Goal: Information Seeking & Learning: Learn about a topic

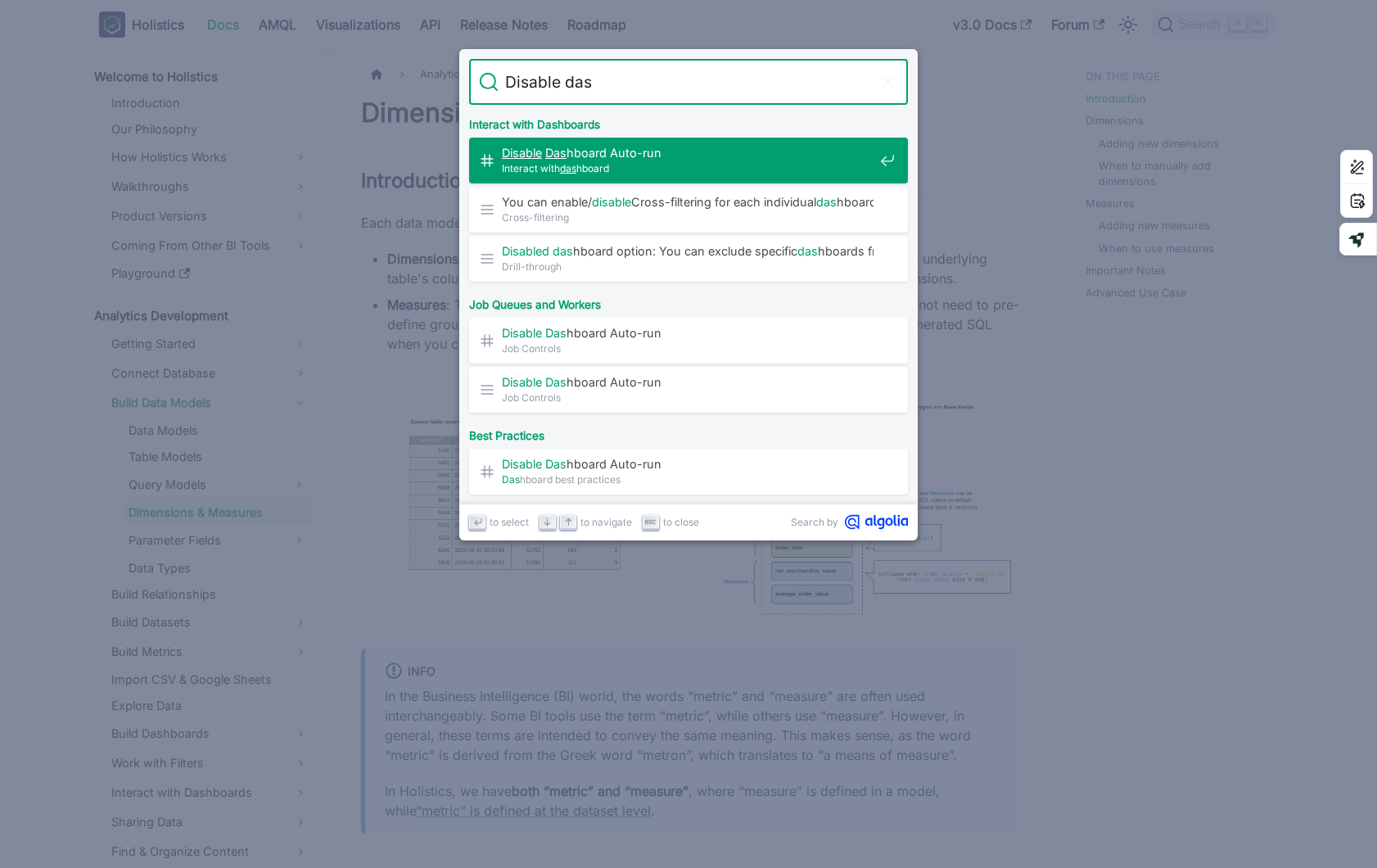
type input "Disable dash"
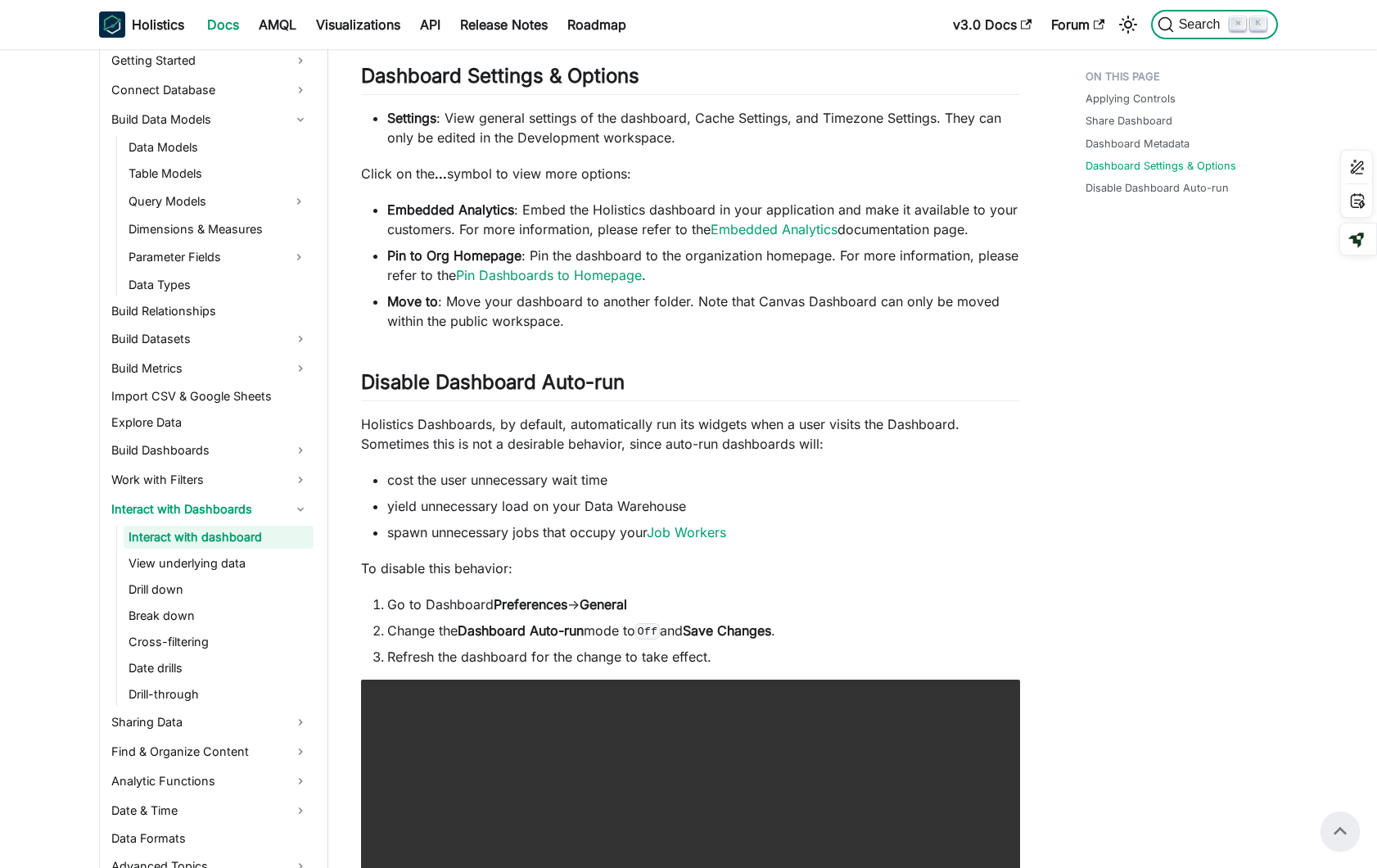
scroll to position [1789, 0]
click at [958, 470] on li "cost the user unnecessary wait time" at bounding box center [703, 480] width 633 height 20
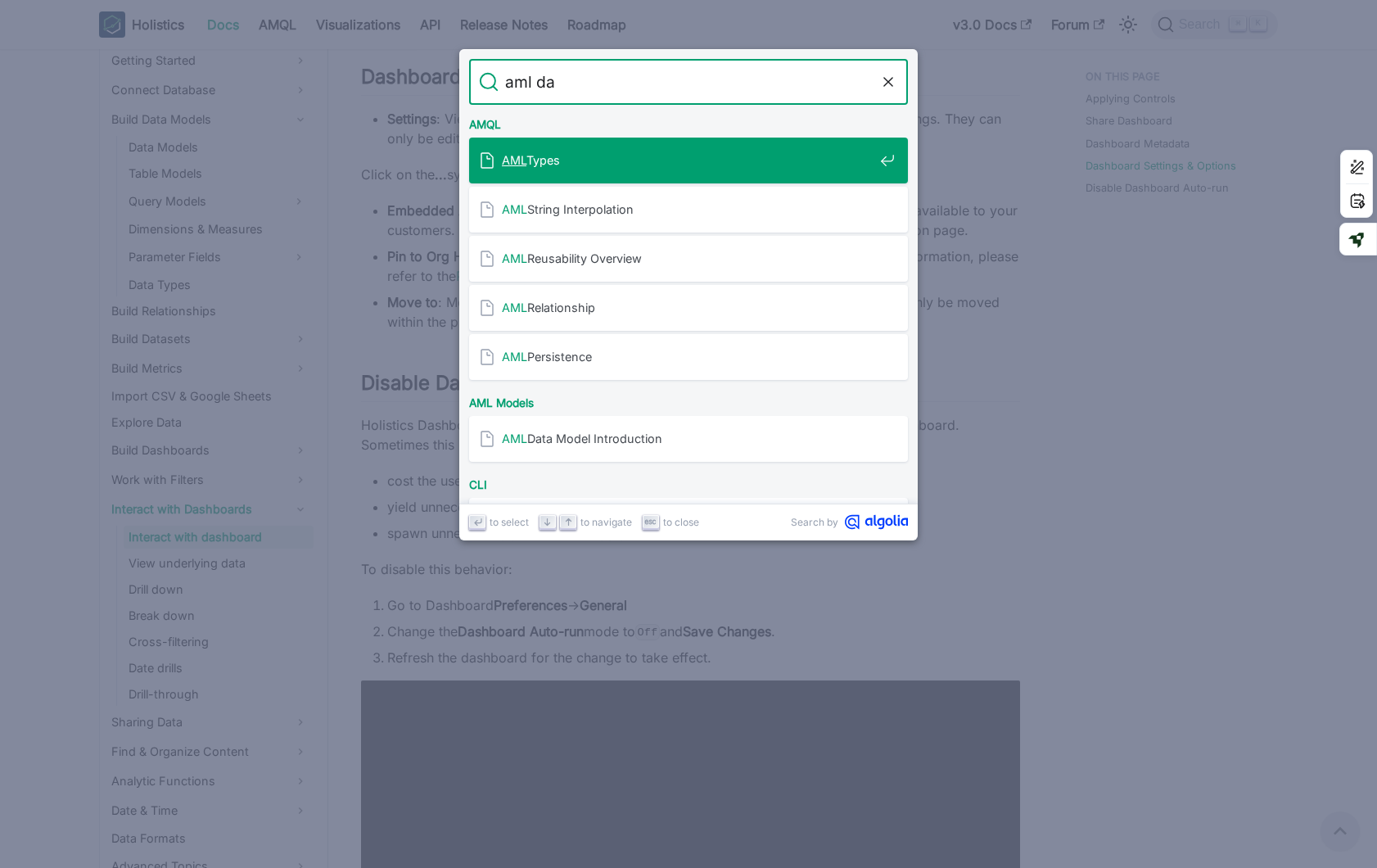
type input "aml das"
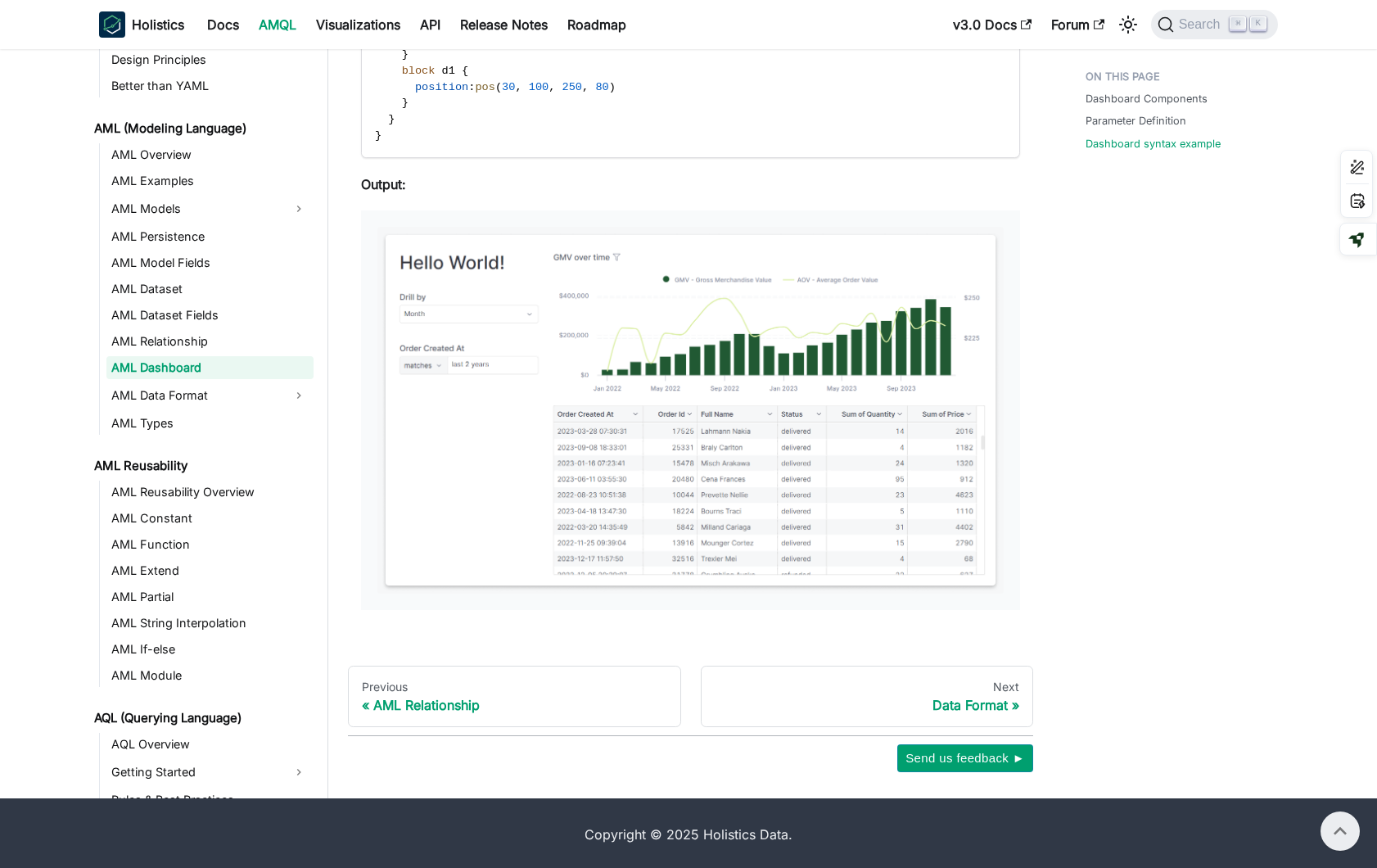
scroll to position [2534, 0]
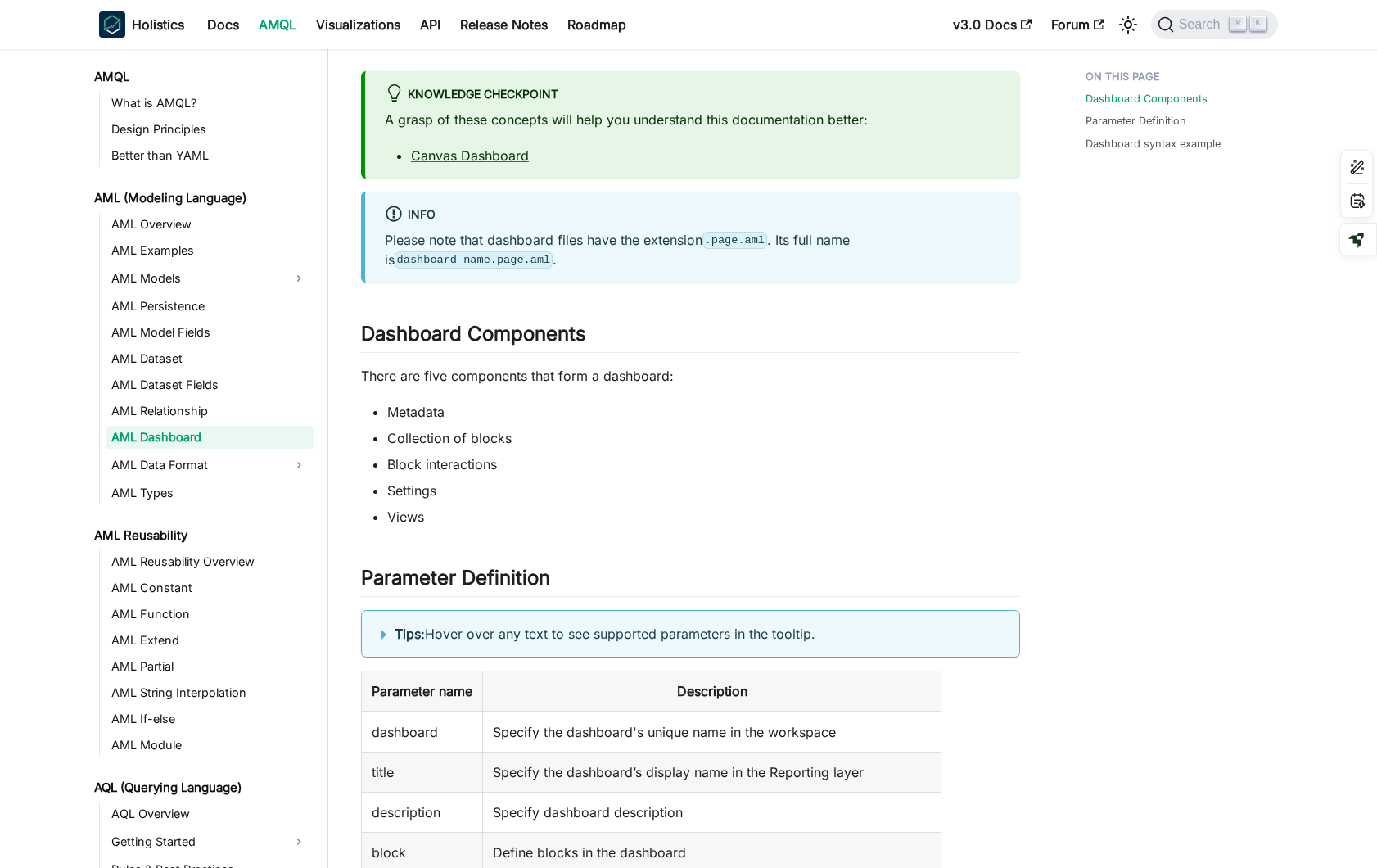
scroll to position [76, 0]
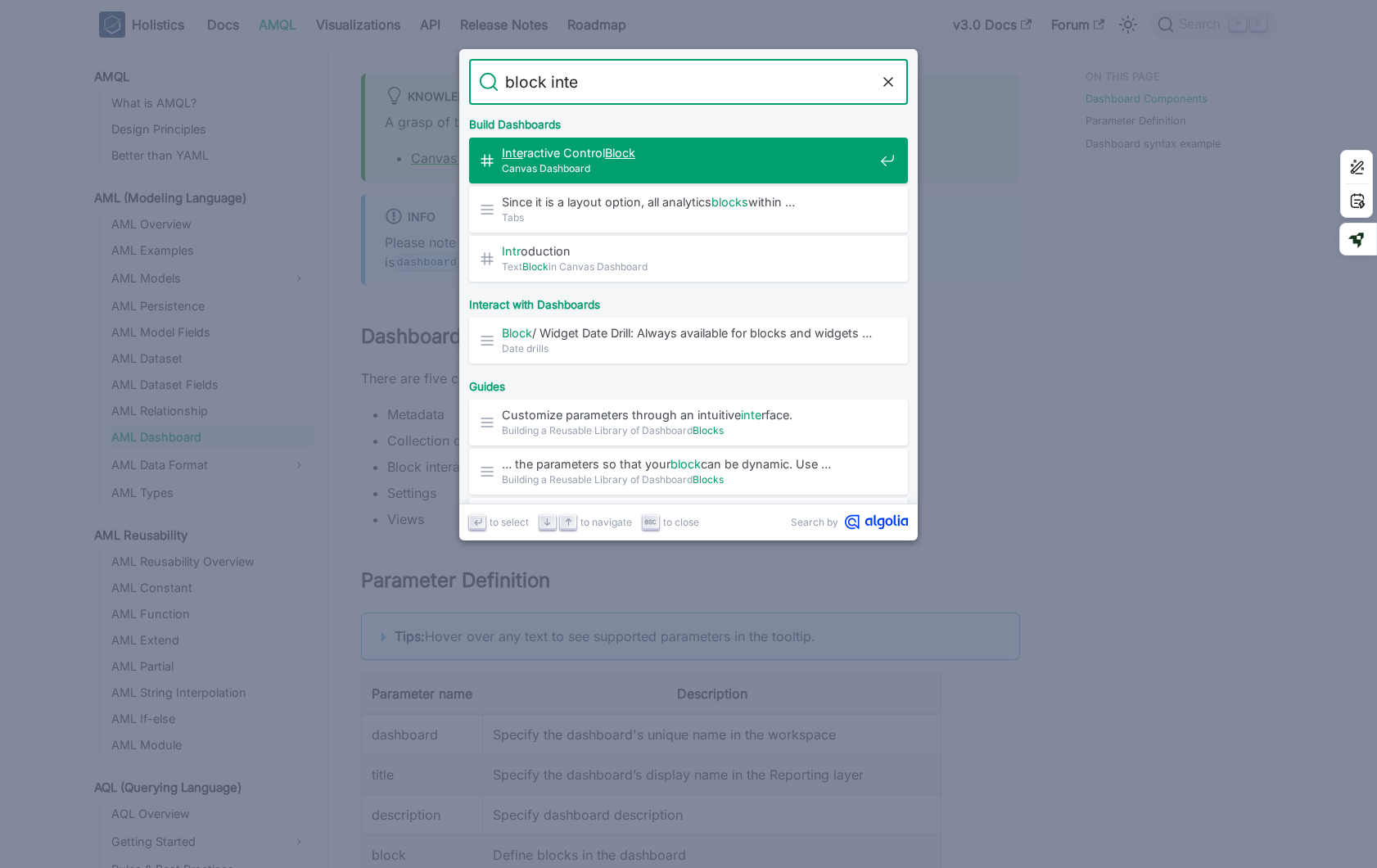
type input "block inter"
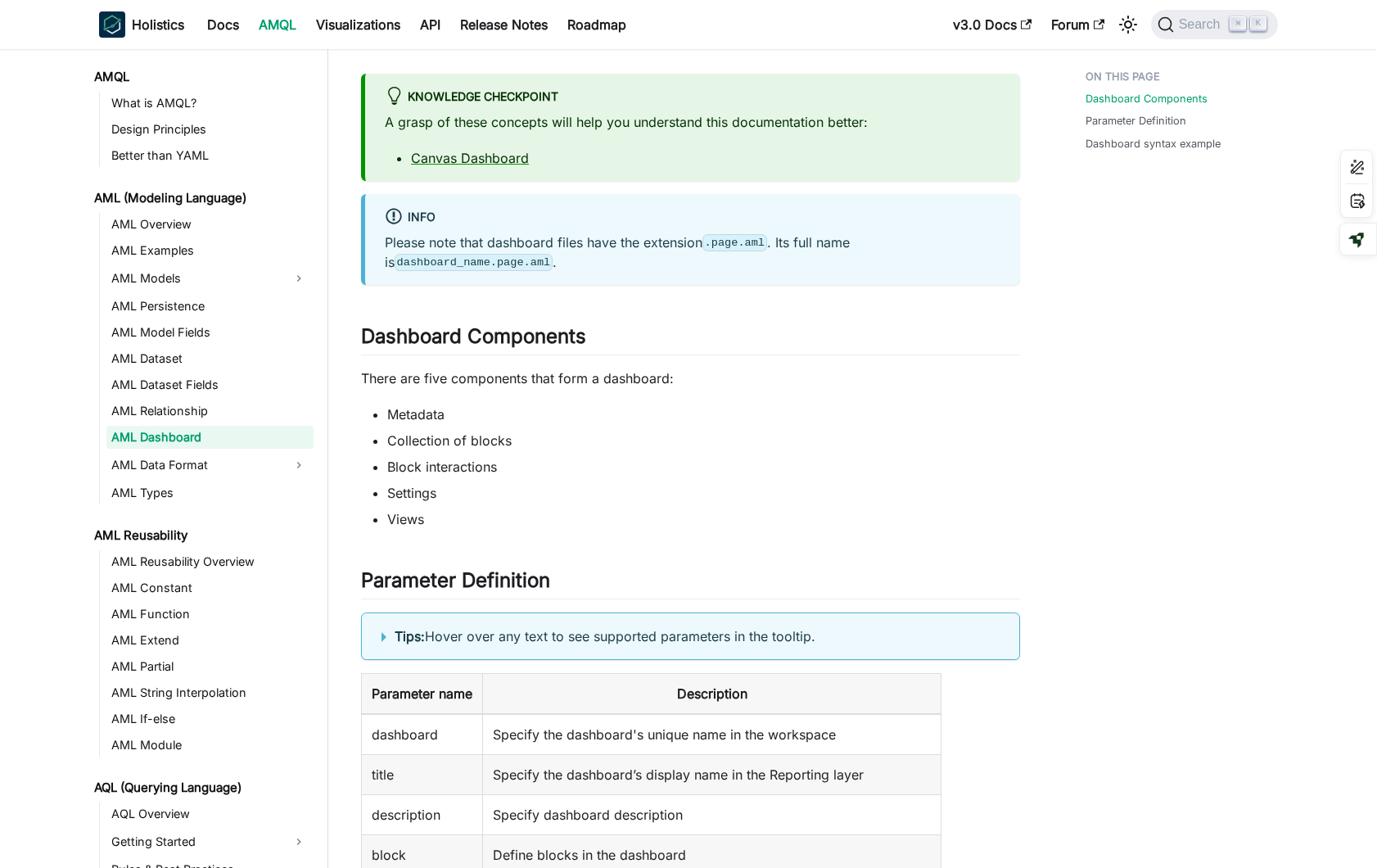
click at [825, 477] on ul "Metadata Collection of blocks Block interactions Settings Views" at bounding box center [691, 466] width 659 height 124
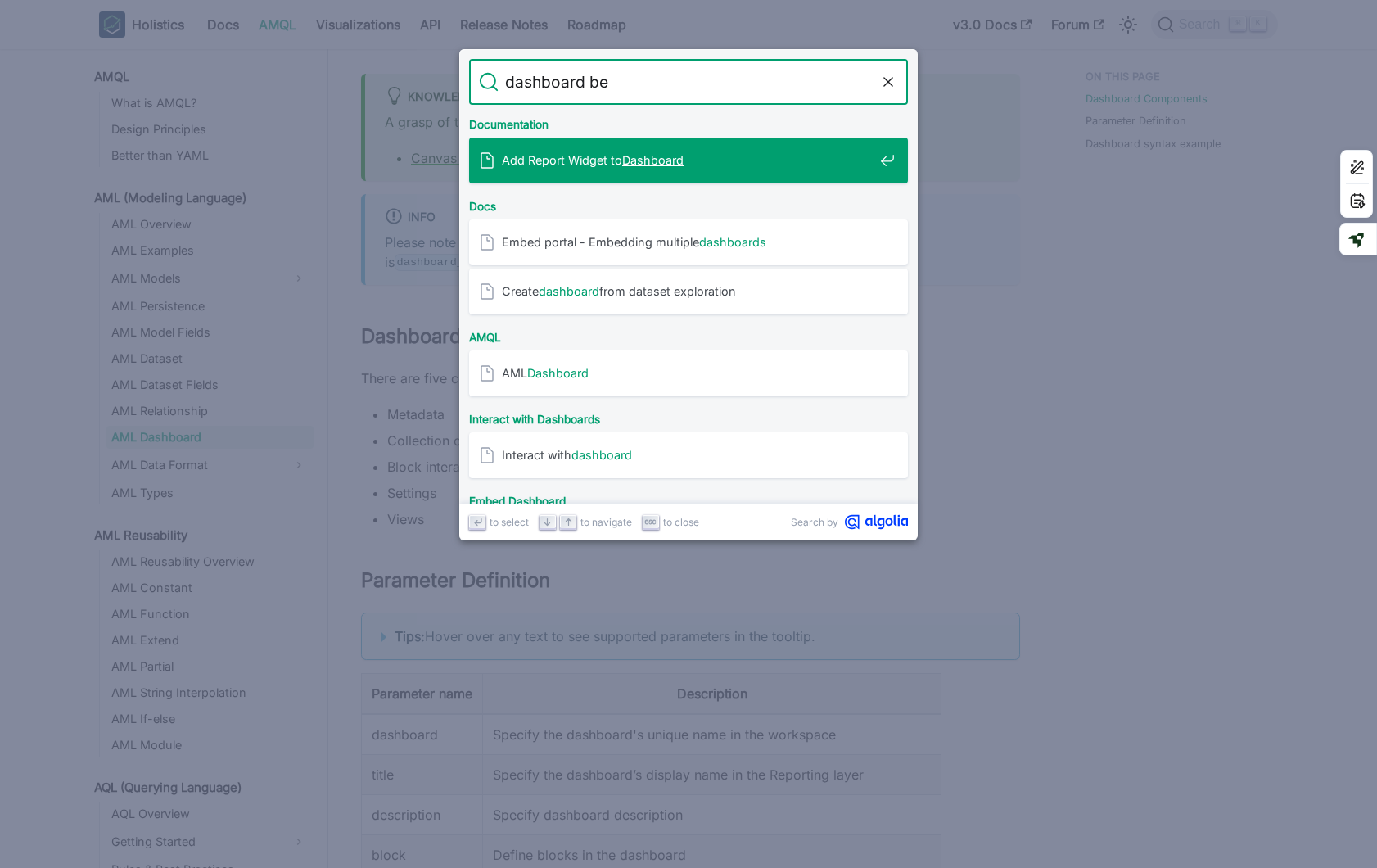
type input "dashboard bes"
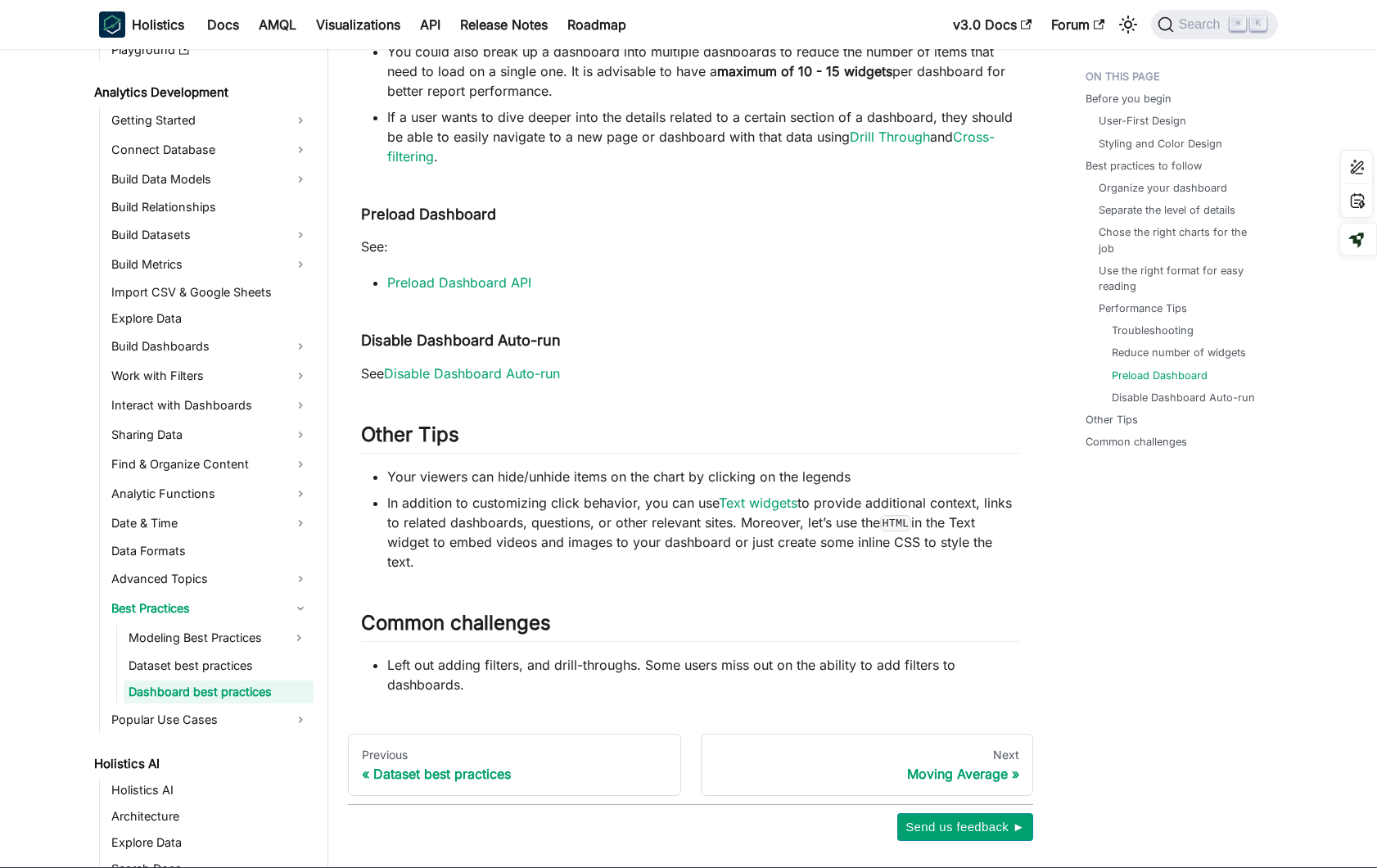
scroll to position [2293, 0]
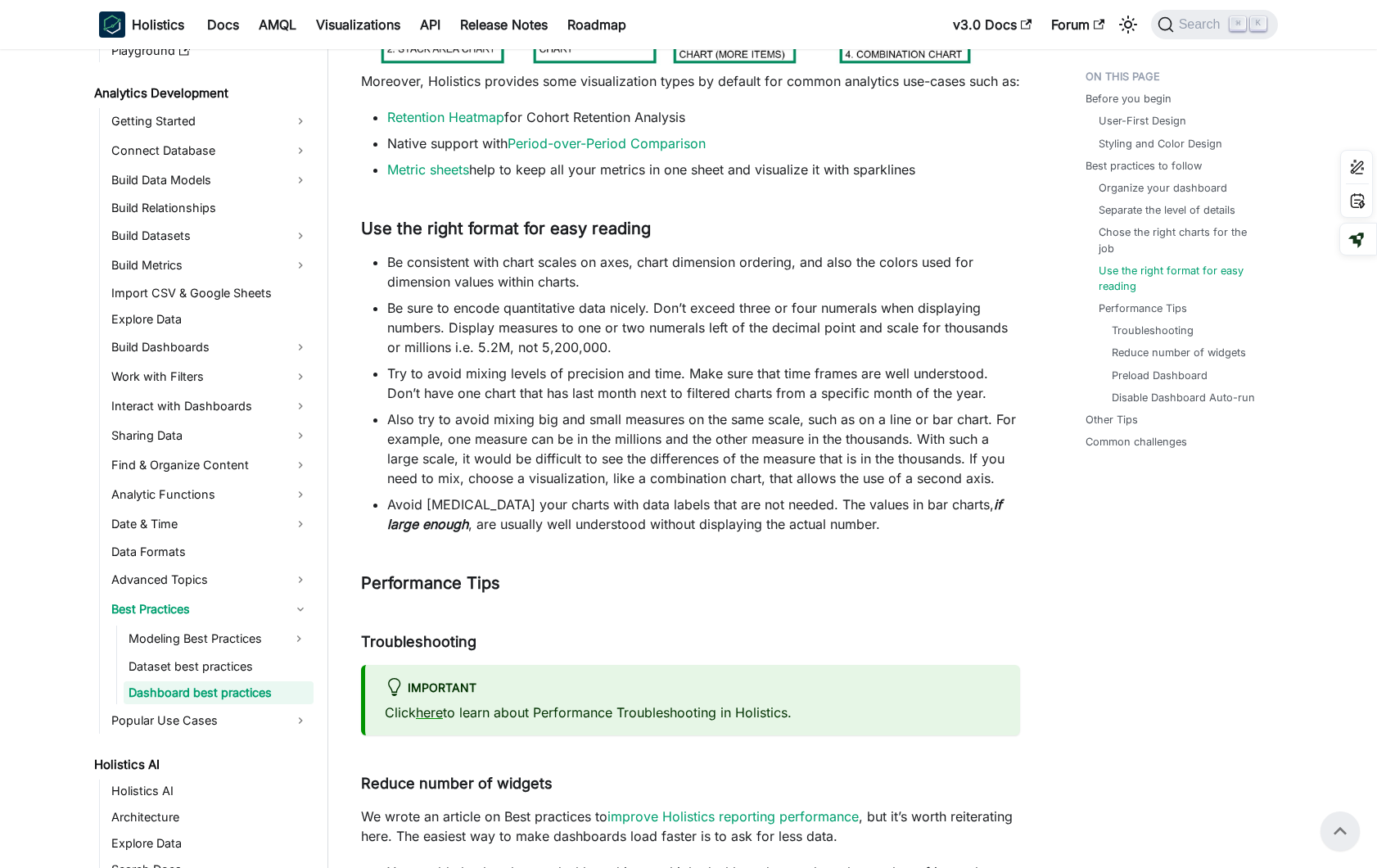
scroll to position [1426, 0]
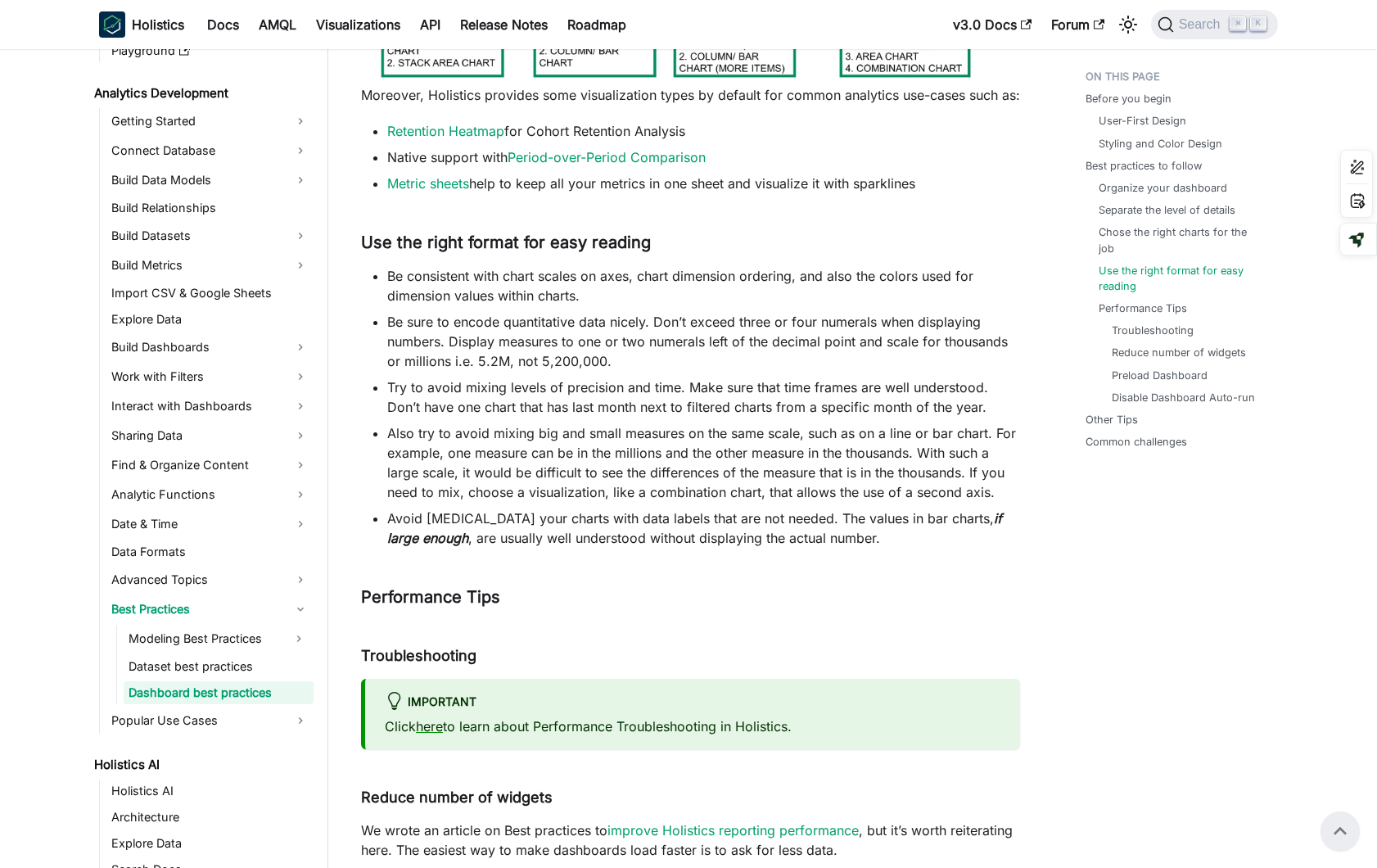
click at [1068, 529] on div "Before you begin User-First Design Styling and Color Design Best practices to f…" at bounding box center [1173, 156] width 242 height 3038
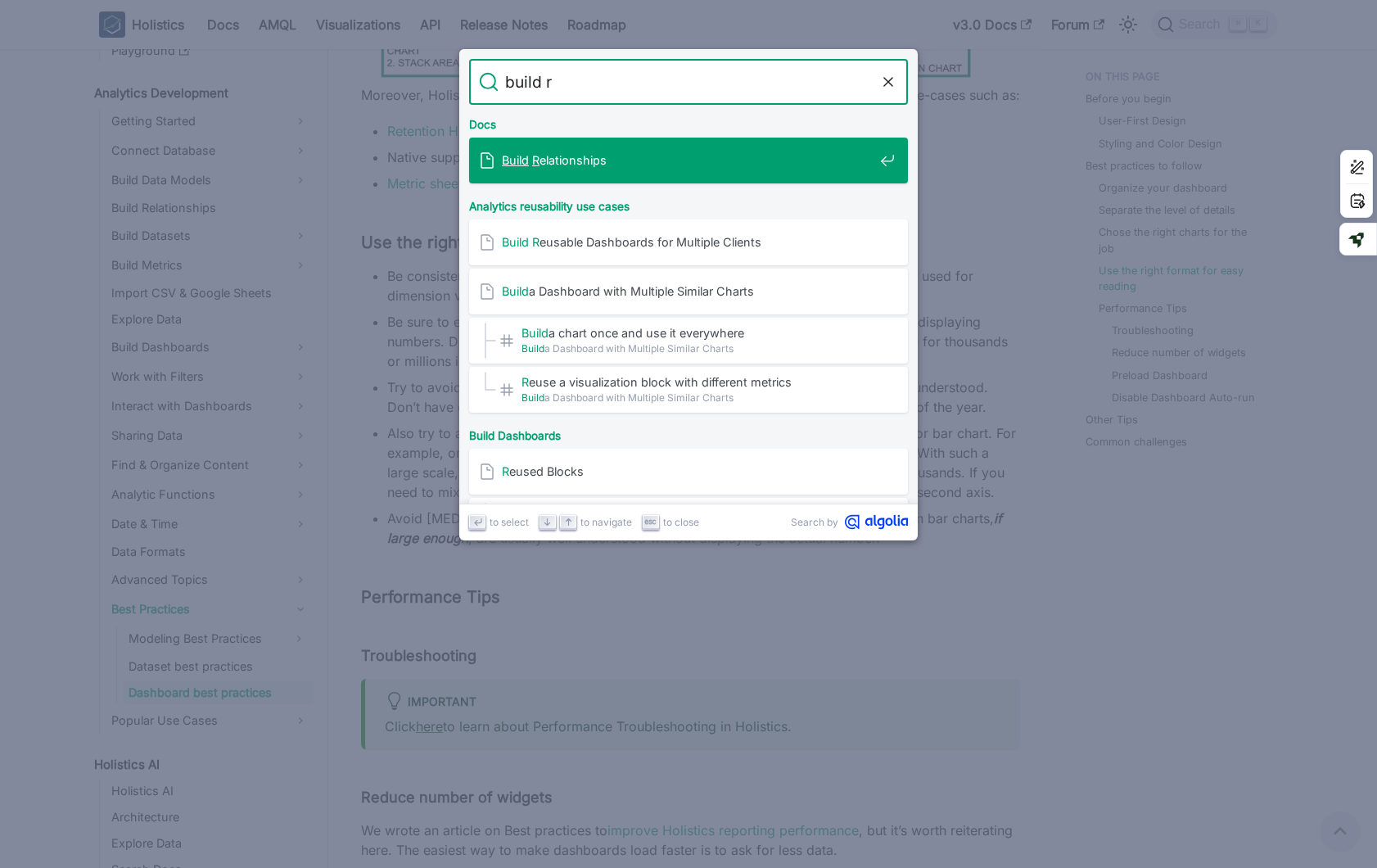
type input "build re"
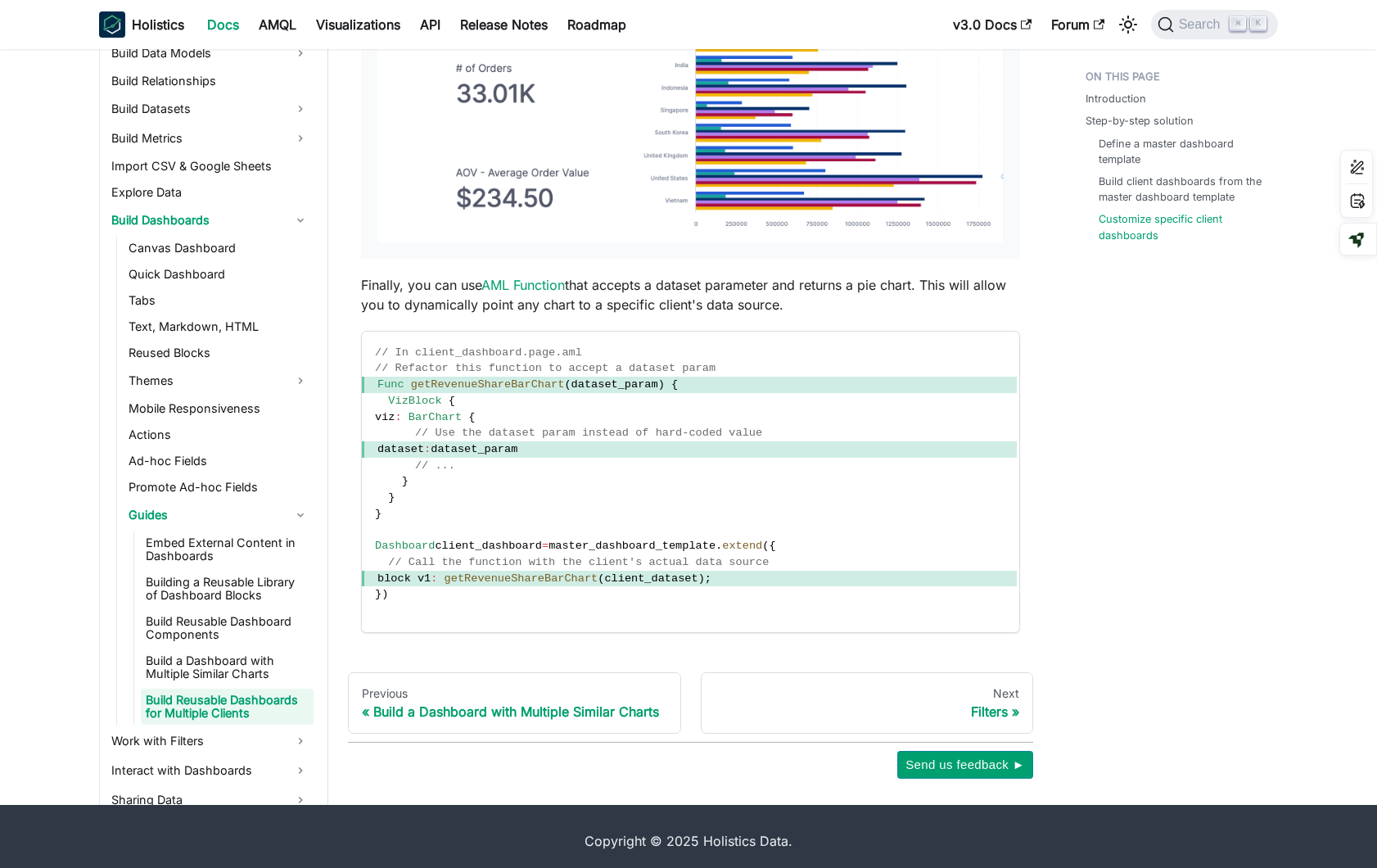
scroll to position [3583, 0]
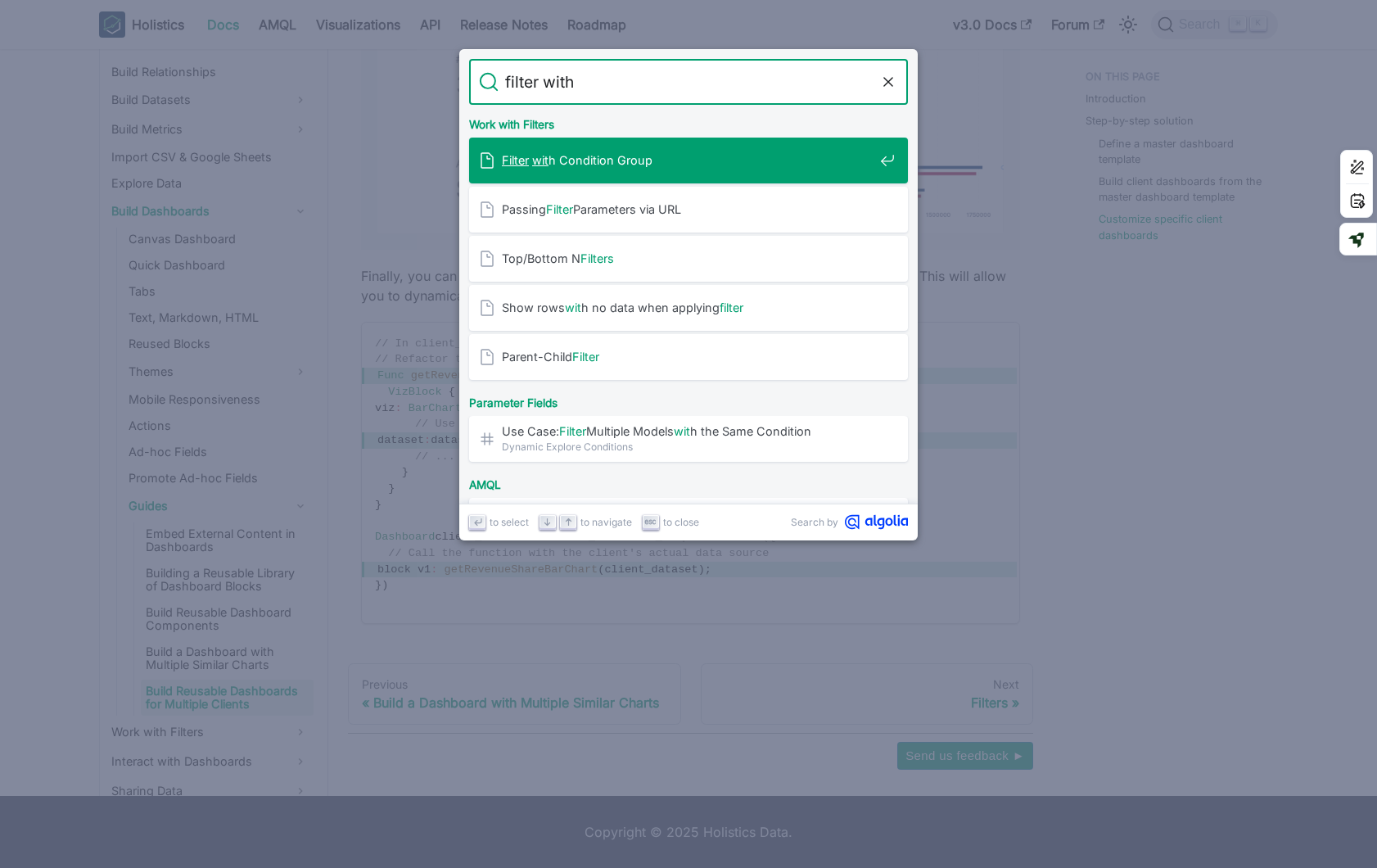
type input "filter with"
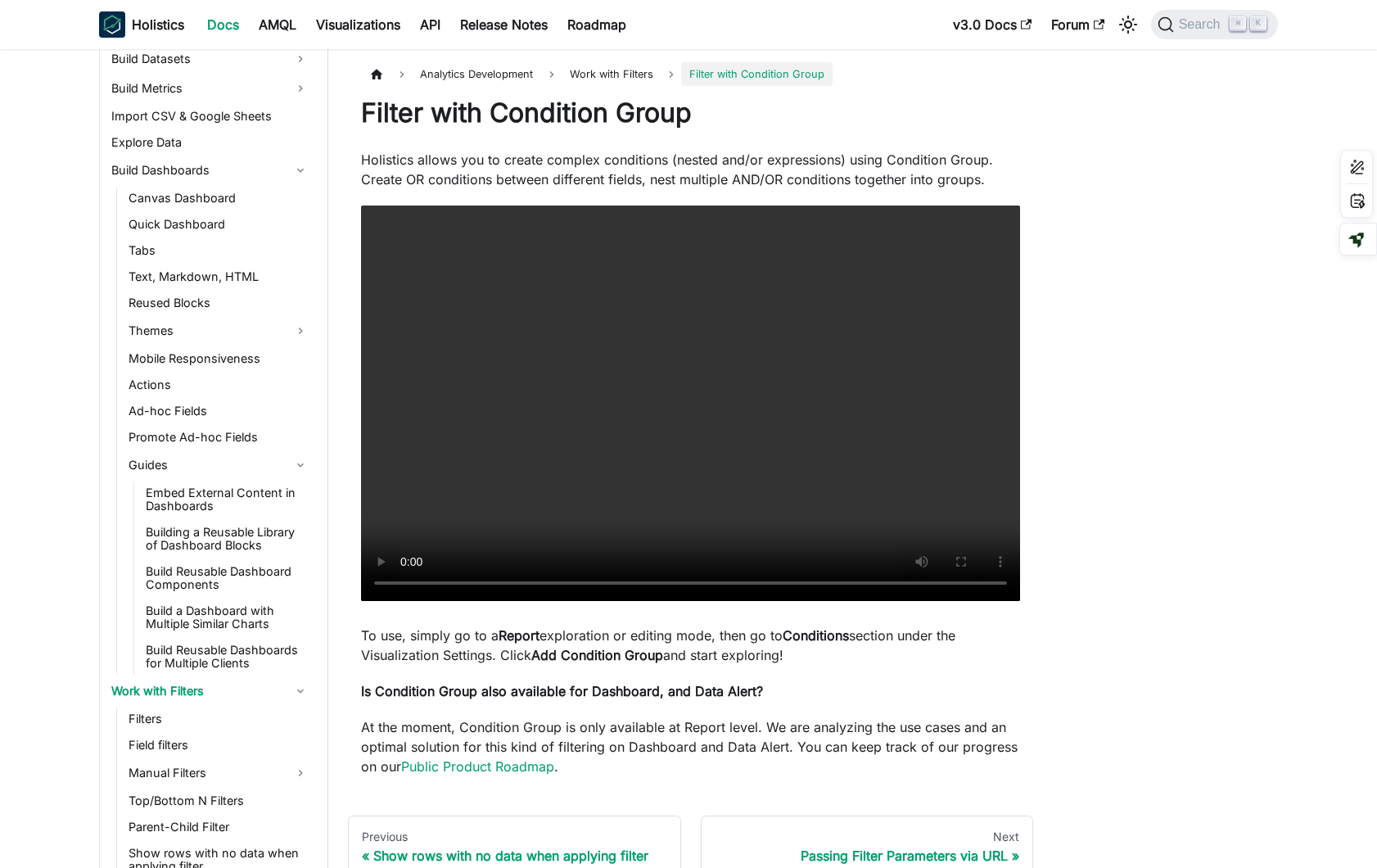
scroll to position [7, 0]
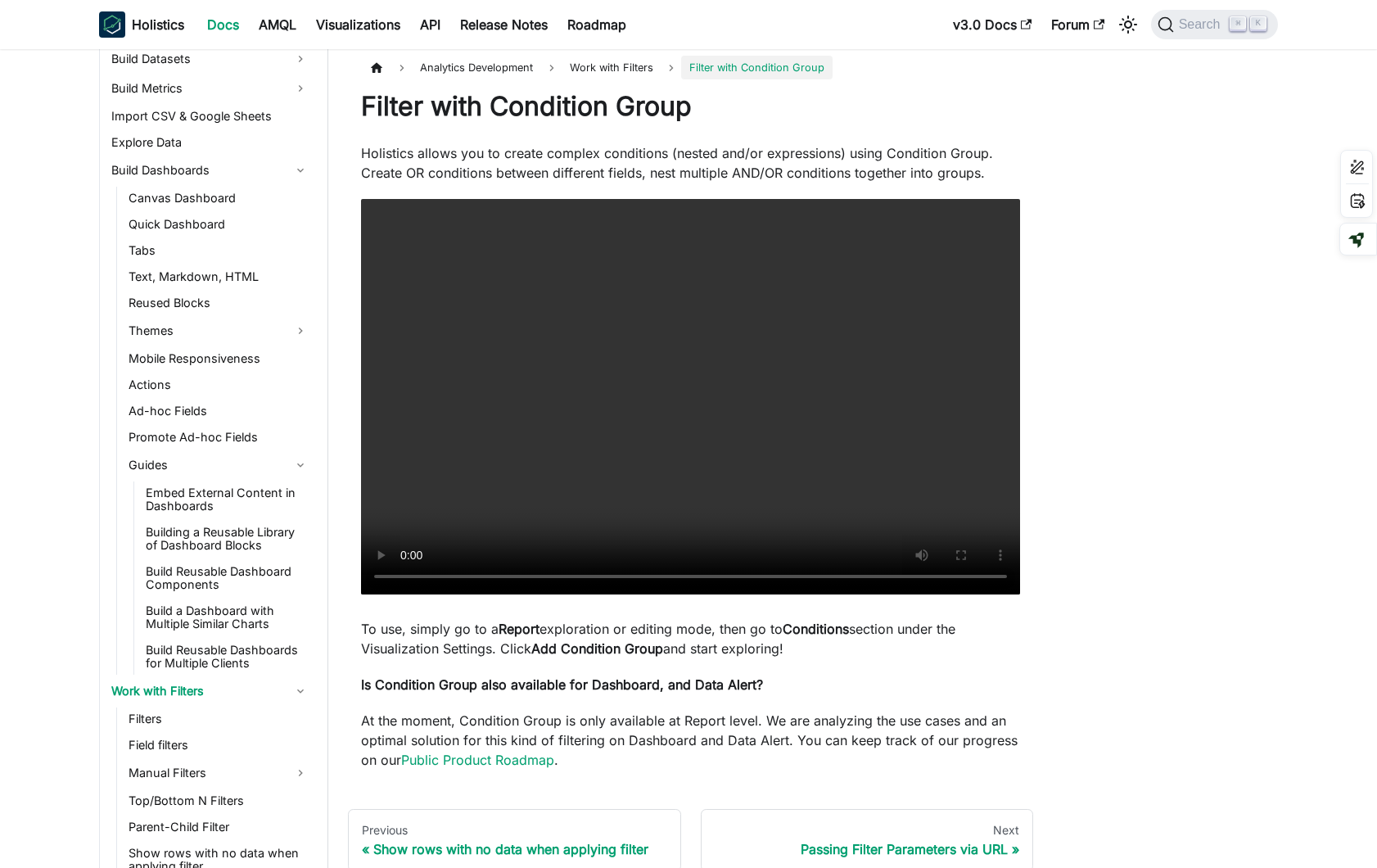
click at [1192, 600] on div "Analytics Development Work with Filters Filter with Condition Group Filter with…" at bounding box center [812, 486] width 966 height 860
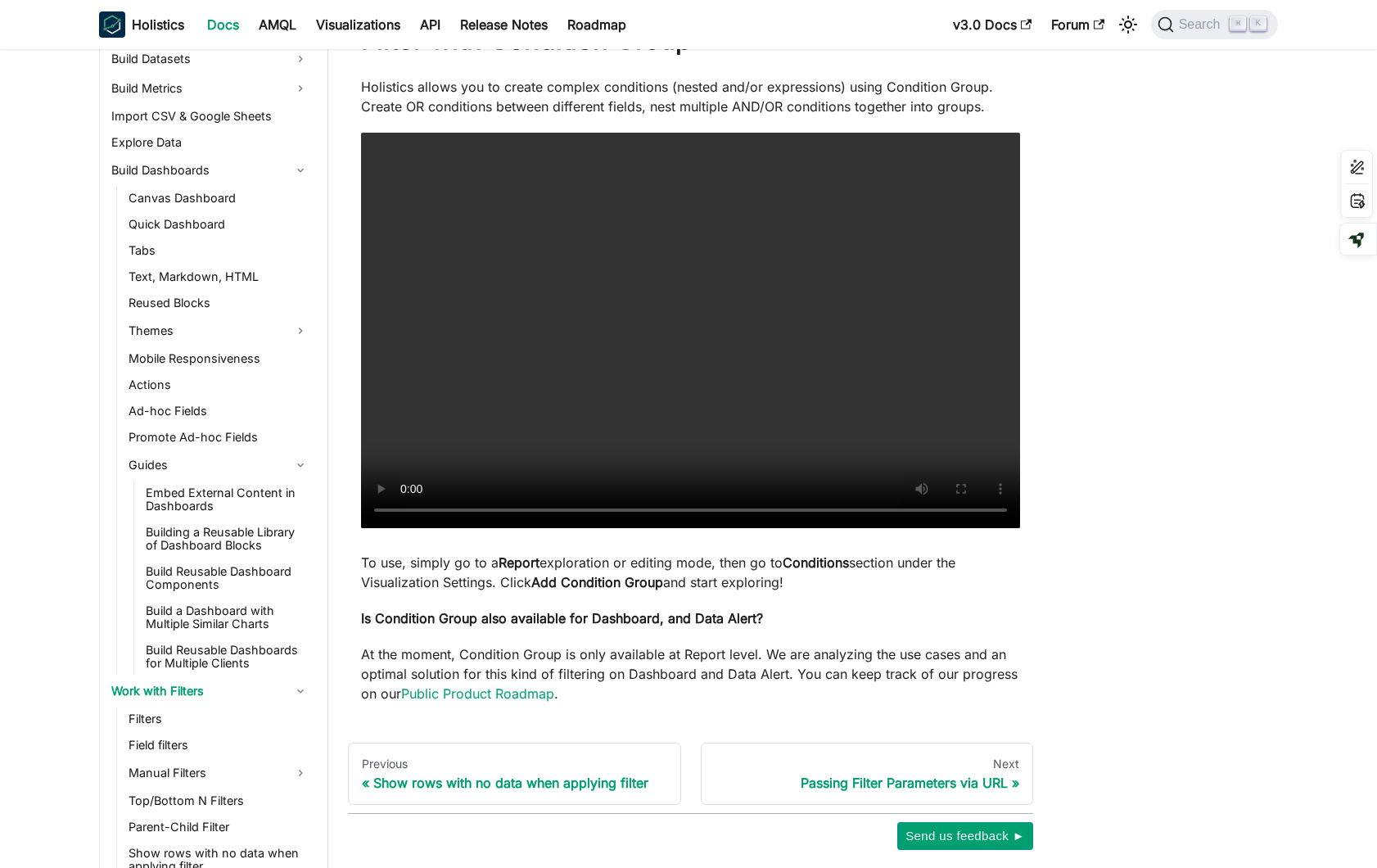
scroll to position [71, 0]
